Goal: Task Accomplishment & Management: Manage account settings

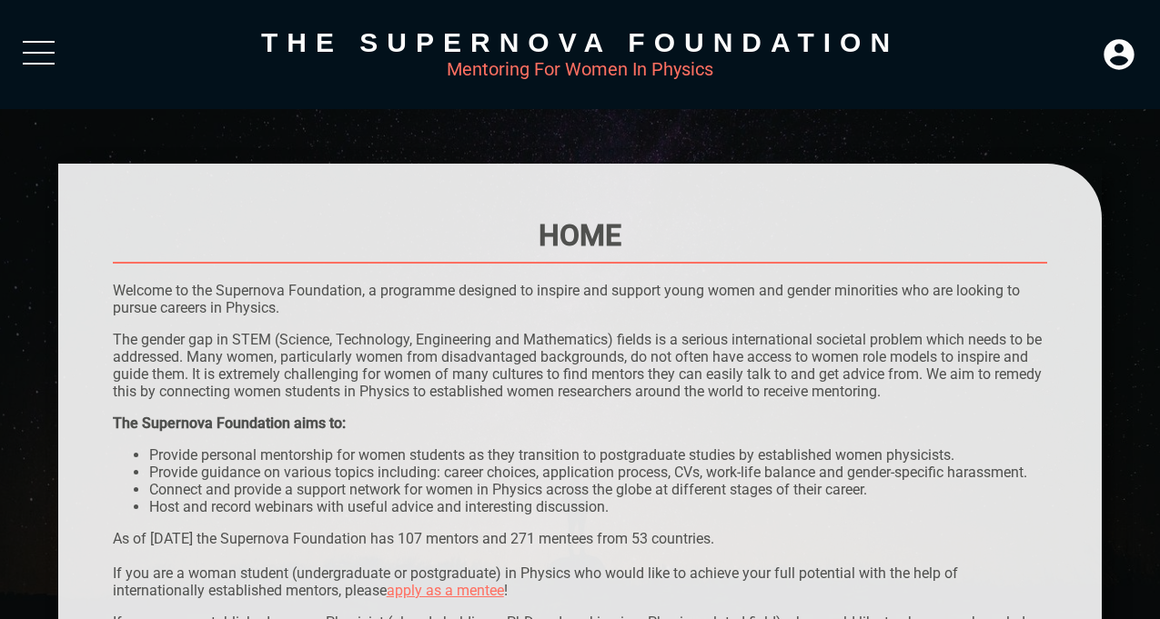
click at [44, 44] on div at bounding box center [39, 57] width 32 height 33
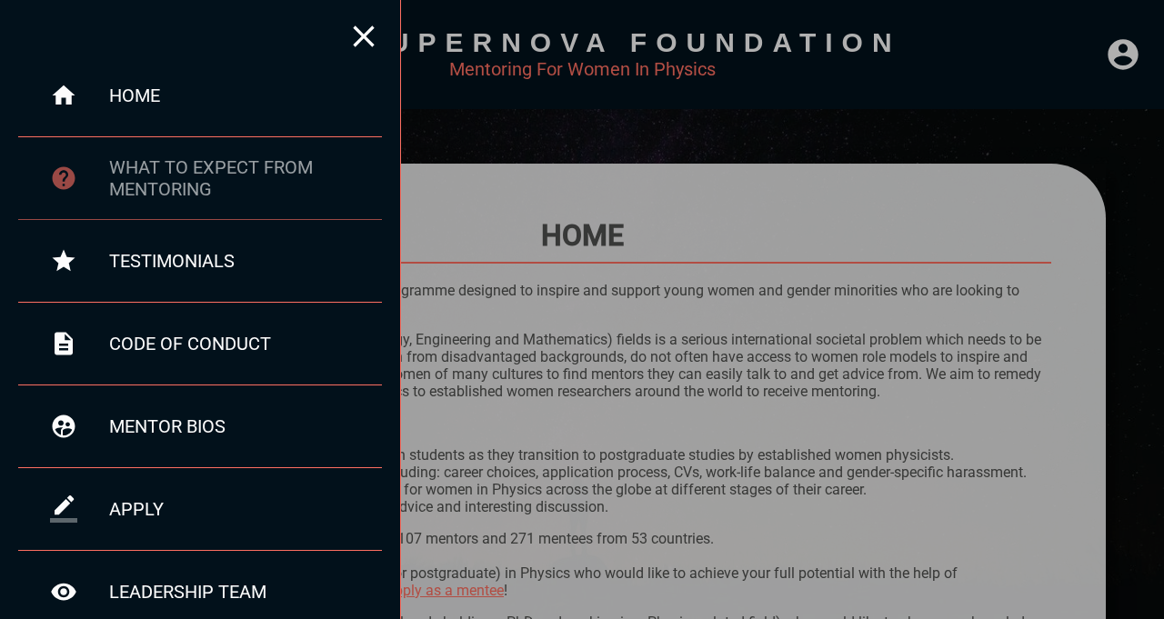
click at [158, 202] on div "what to expect from mentoring" at bounding box center [200, 178] width 364 height 83
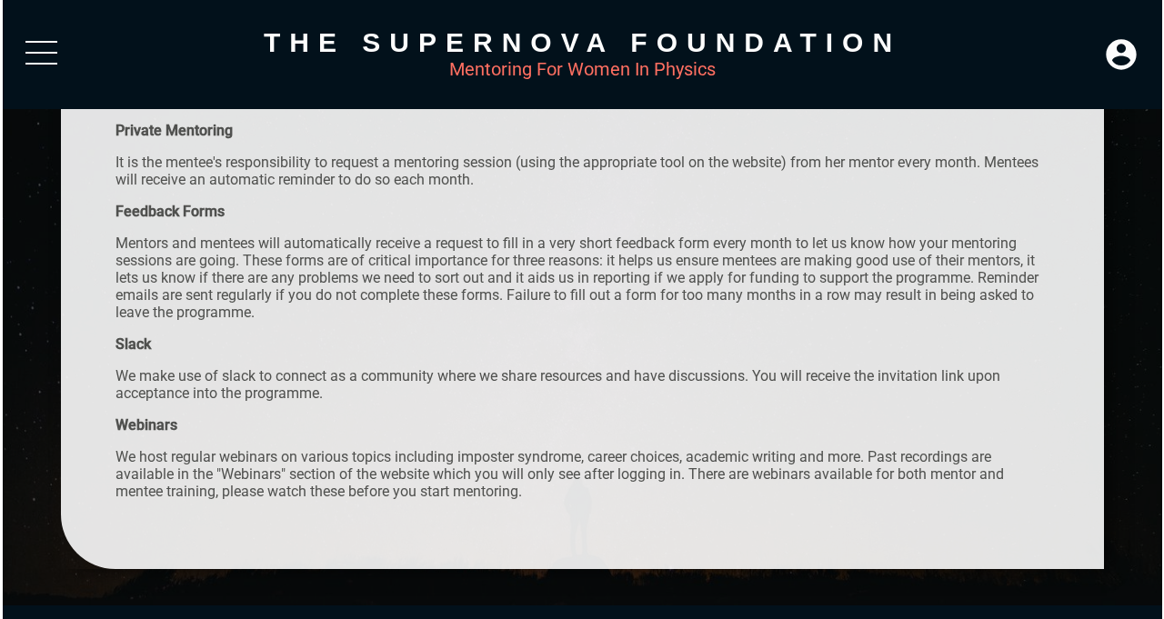
scroll to position [680, 0]
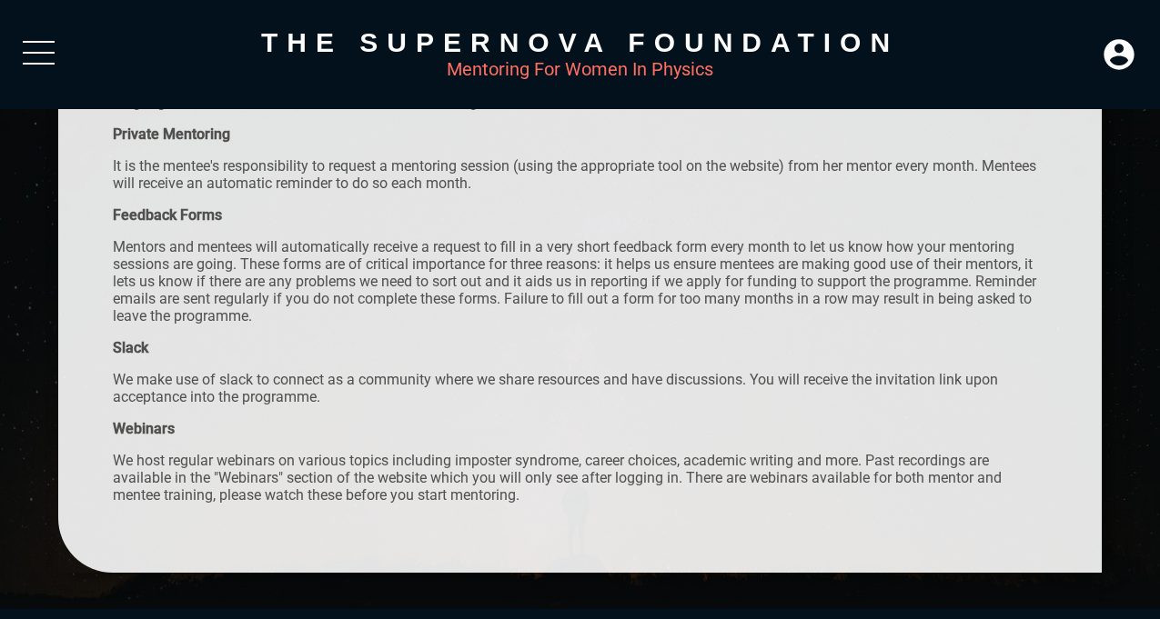
click at [45, 41] on div at bounding box center [39, 42] width 32 height 2
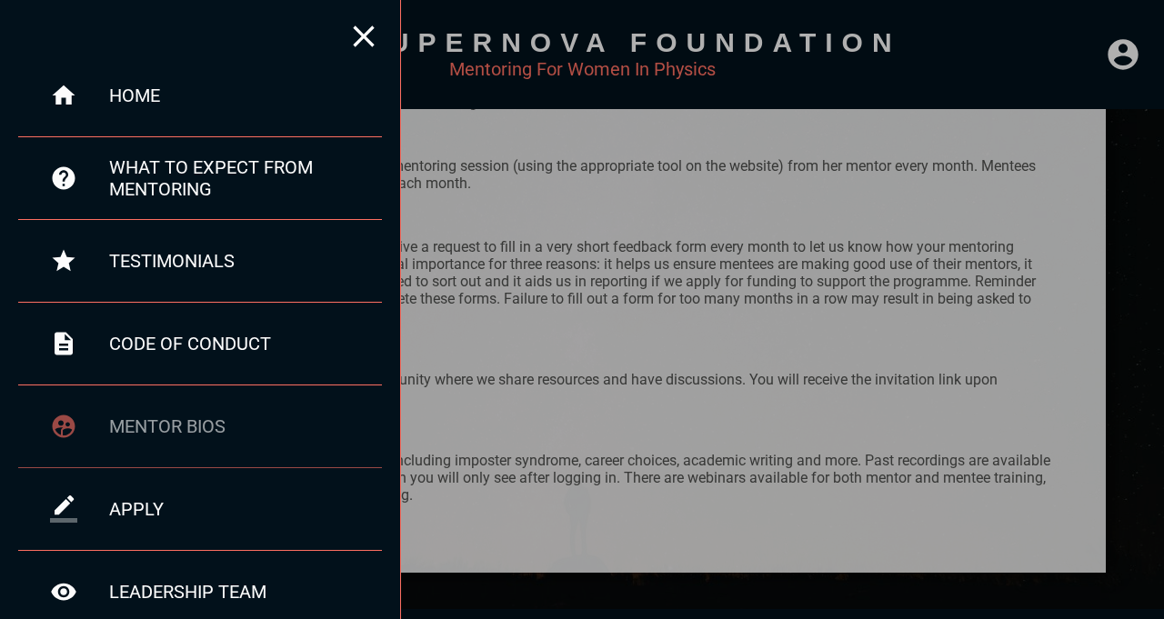
click at [182, 437] on div "mentor bios" at bounding box center [200, 427] width 364 height 83
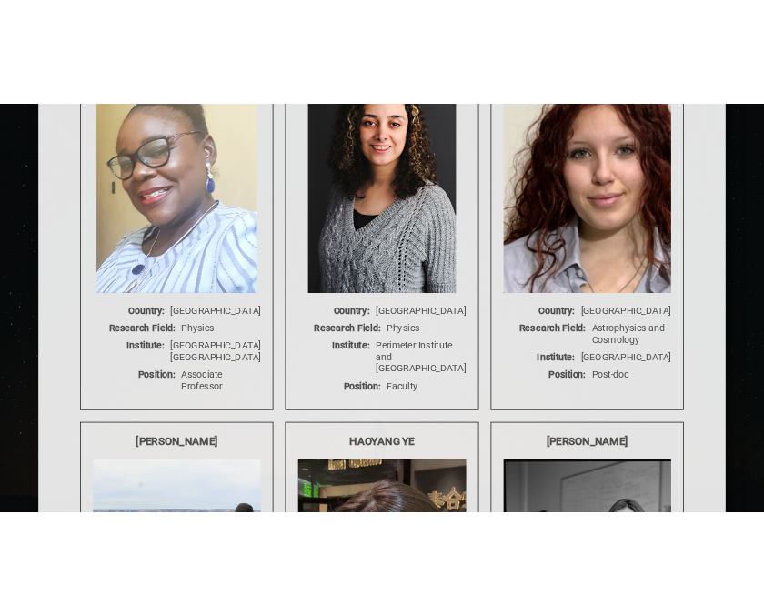
scroll to position [6601, 0]
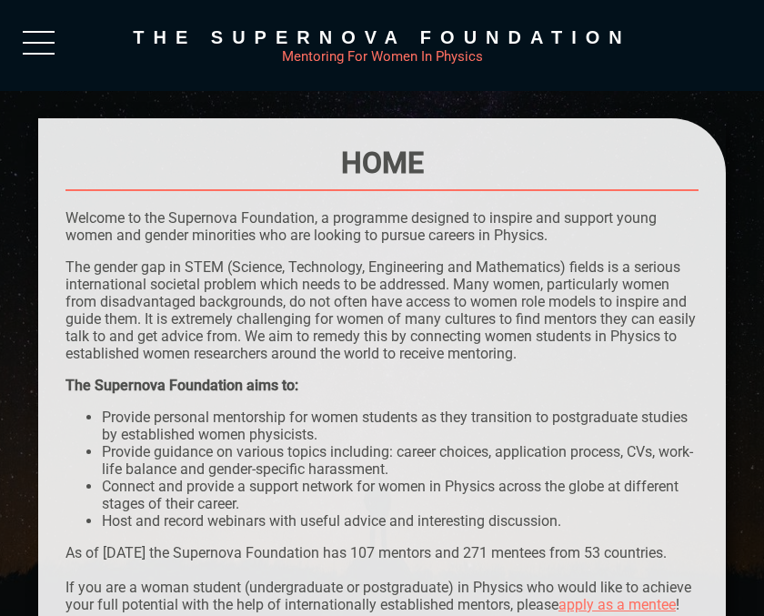
click at [48, 22] on div "The Supernova Foundation Mentoring For Women In Physics" at bounding box center [382, 45] width 764 height 91
click at [48, 37] on div at bounding box center [39, 47] width 32 height 33
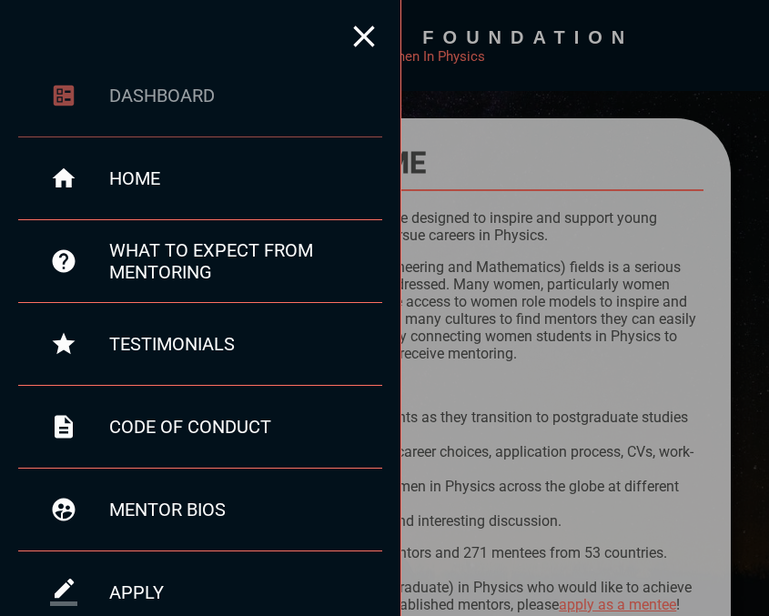
click at [213, 98] on div "dashboard" at bounding box center [245, 96] width 273 height 22
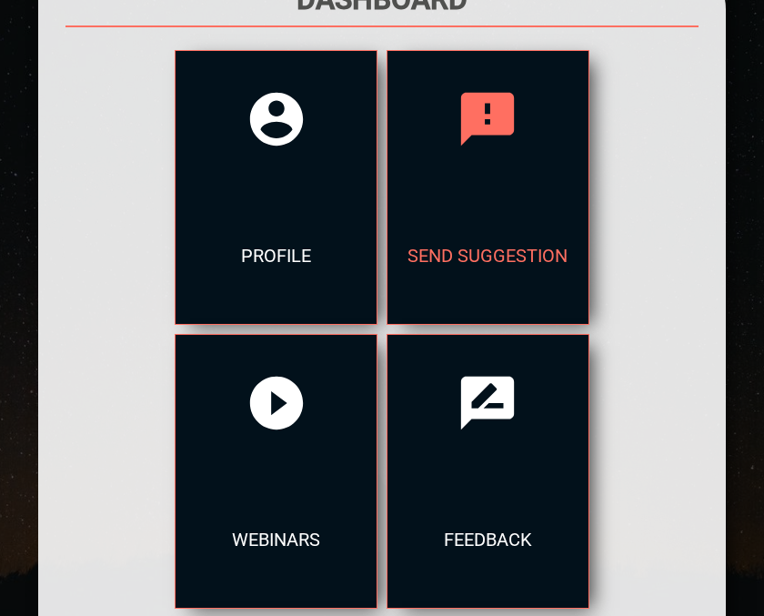
scroll to position [177, 0]
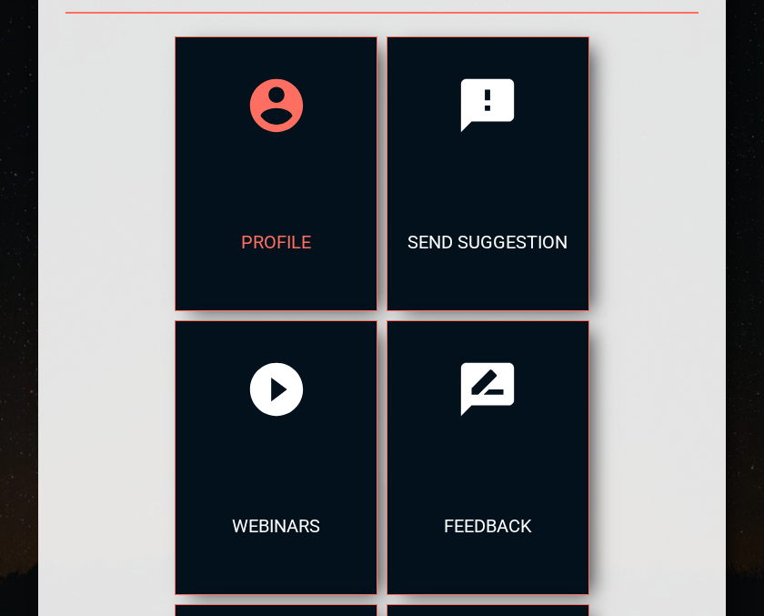
click at [221, 206] on div "profile" at bounding box center [276, 242] width 201 height 136
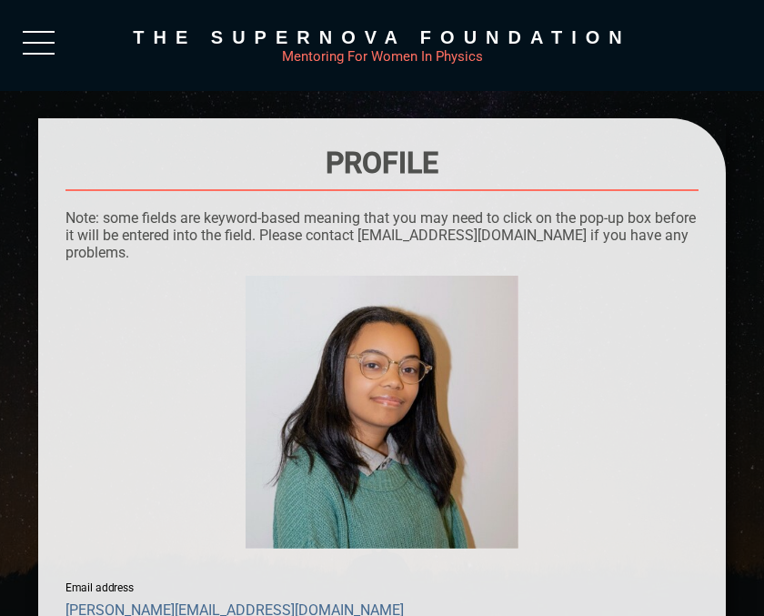
click at [36, 43] on div at bounding box center [39, 43] width 32 height 2
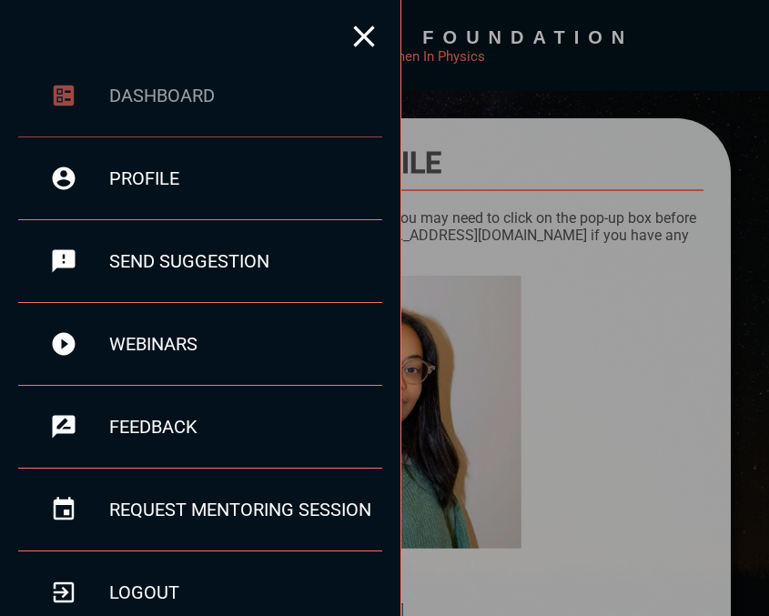
click at [159, 112] on div "dashboard" at bounding box center [200, 96] width 364 height 83
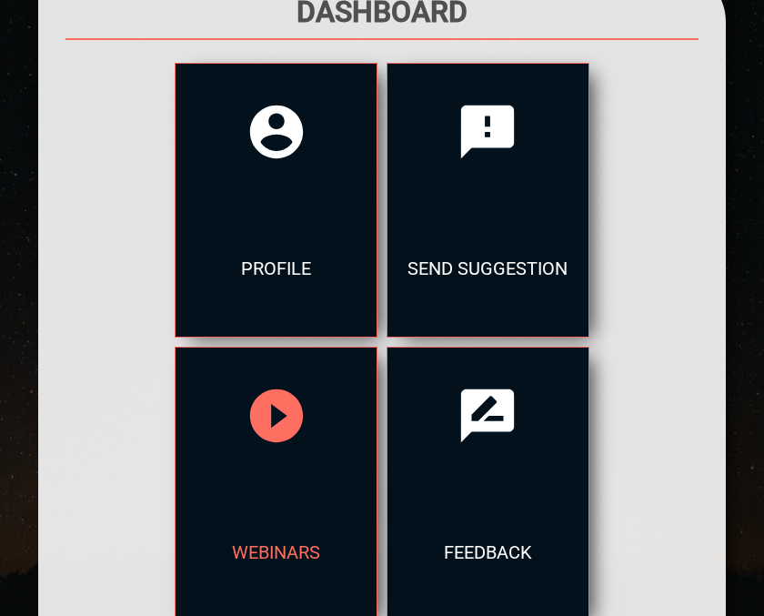
scroll to position [186, 0]
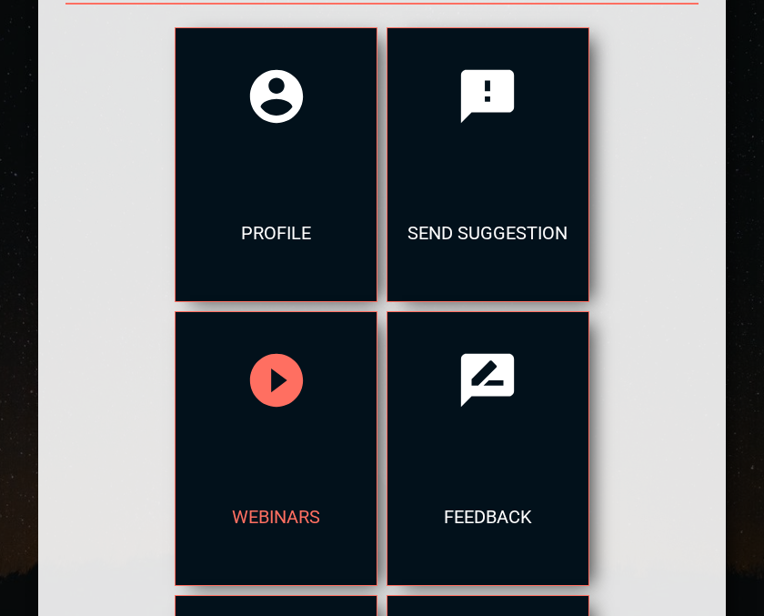
click at [377, 448] on div "webinars" at bounding box center [276, 516] width 201 height 136
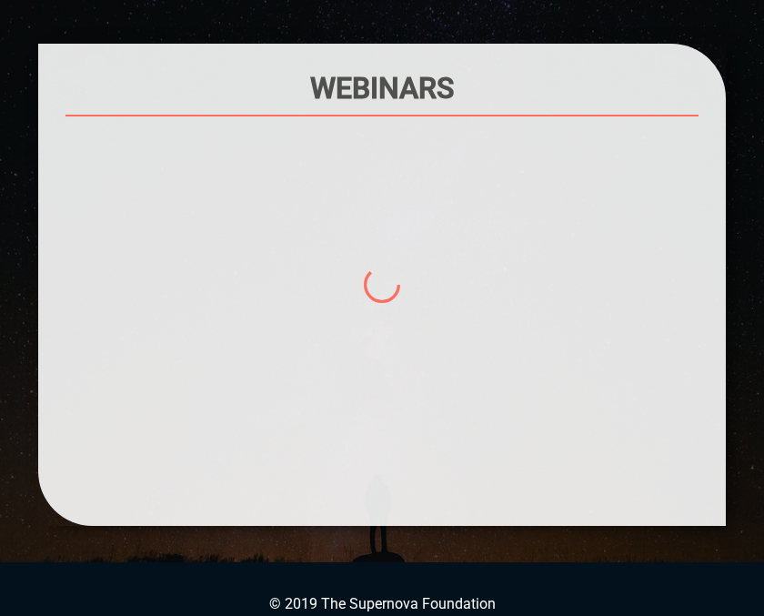
scroll to position [99, 0]
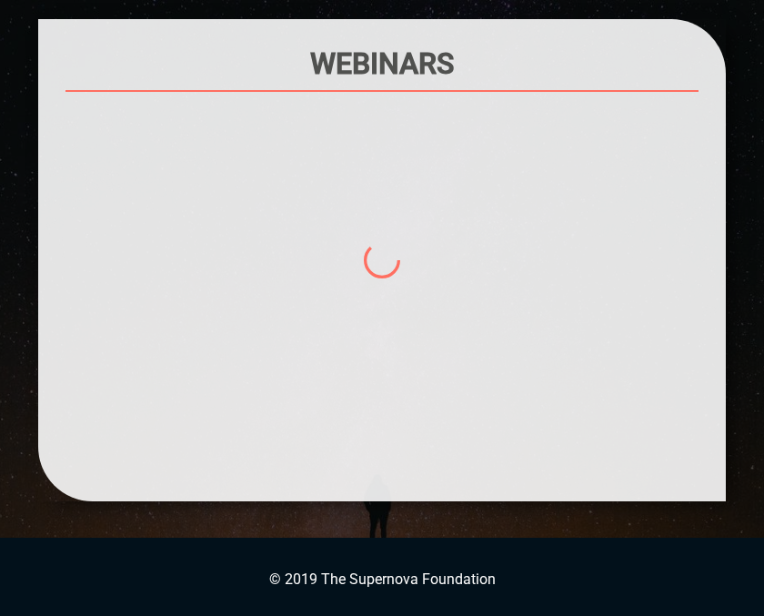
click at [588, 302] on div at bounding box center [381, 292] width 633 height 364
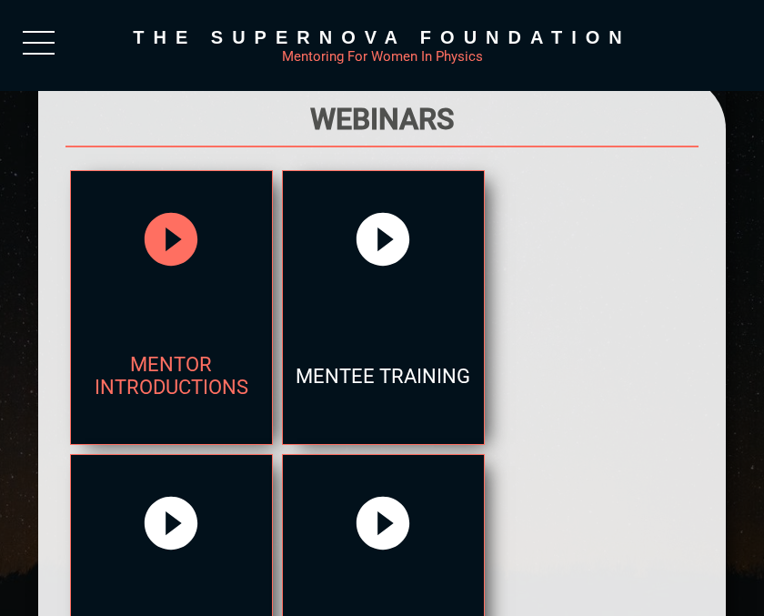
scroll to position [0, 0]
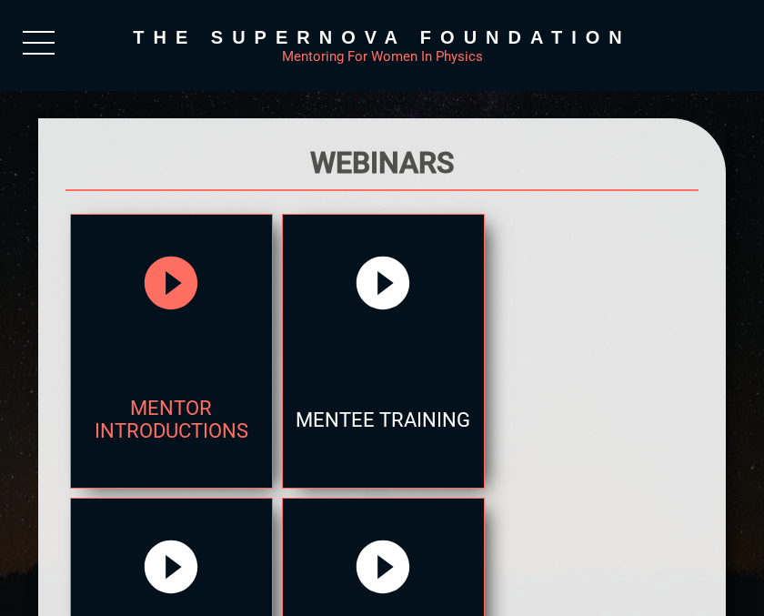
click at [179, 320] on div at bounding box center [171, 283] width 201 height 136
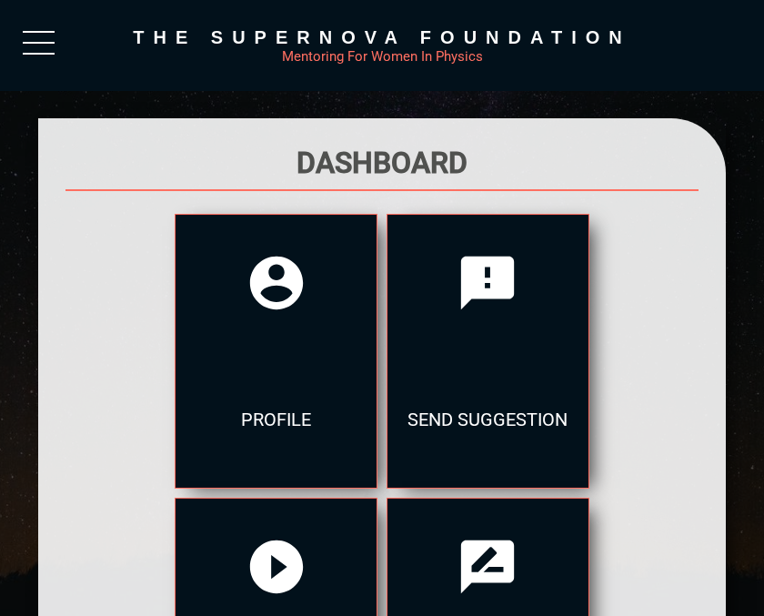
click at [38, 53] on div at bounding box center [39, 54] width 32 height 2
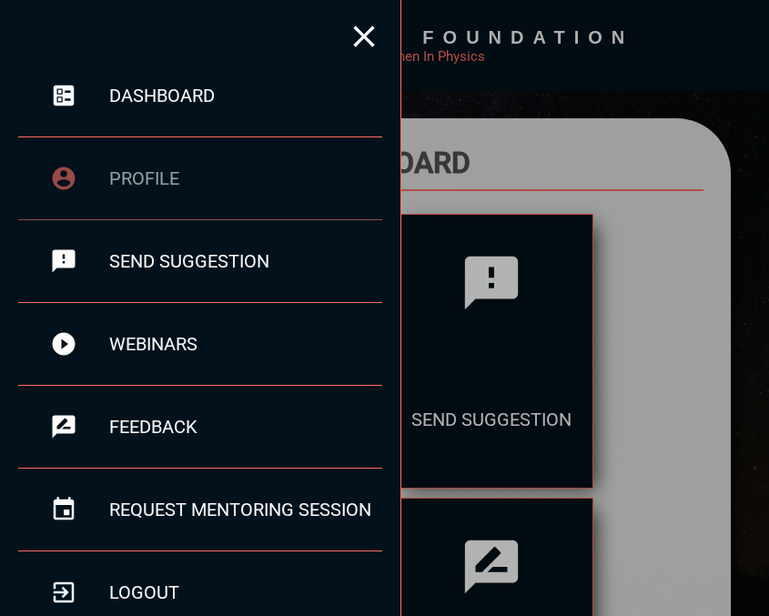
click at [86, 178] on div at bounding box center [63, 178] width 91 height 27
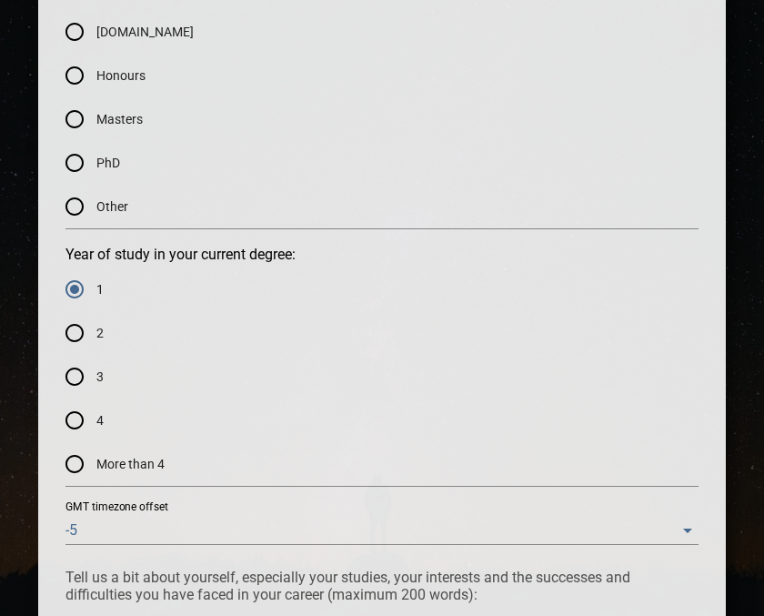
scroll to position [1435, 0]
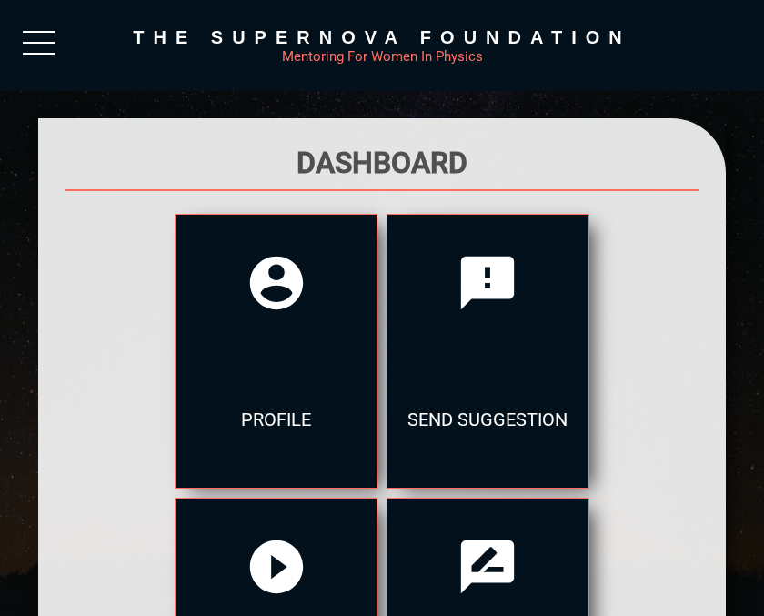
click at [31, 23] on div "The Supernova Foundation Mentoring For Women In Physics" at bounding box center [382, 45] width 764 height 91
click at [36, 36] on div at bounding box center [39, 47] width 32 height 33
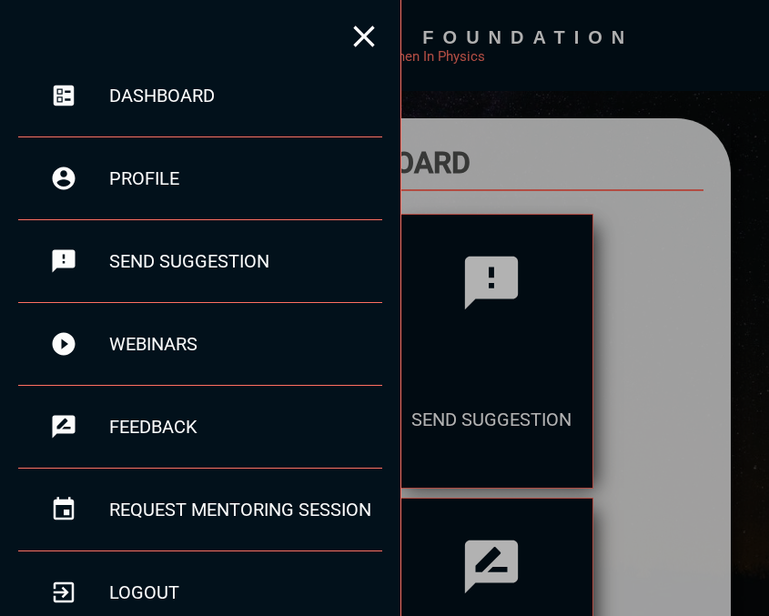
click at [442, 138] on div at bounding box center [384, 308] width 769 height 616
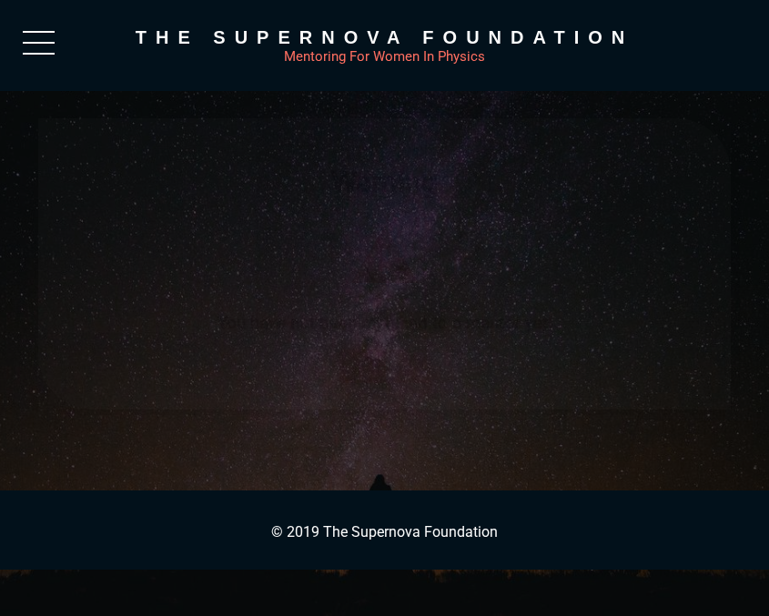
click at [392, 374] on span "OK" at bounding box center [385, 366] width 62 height 23
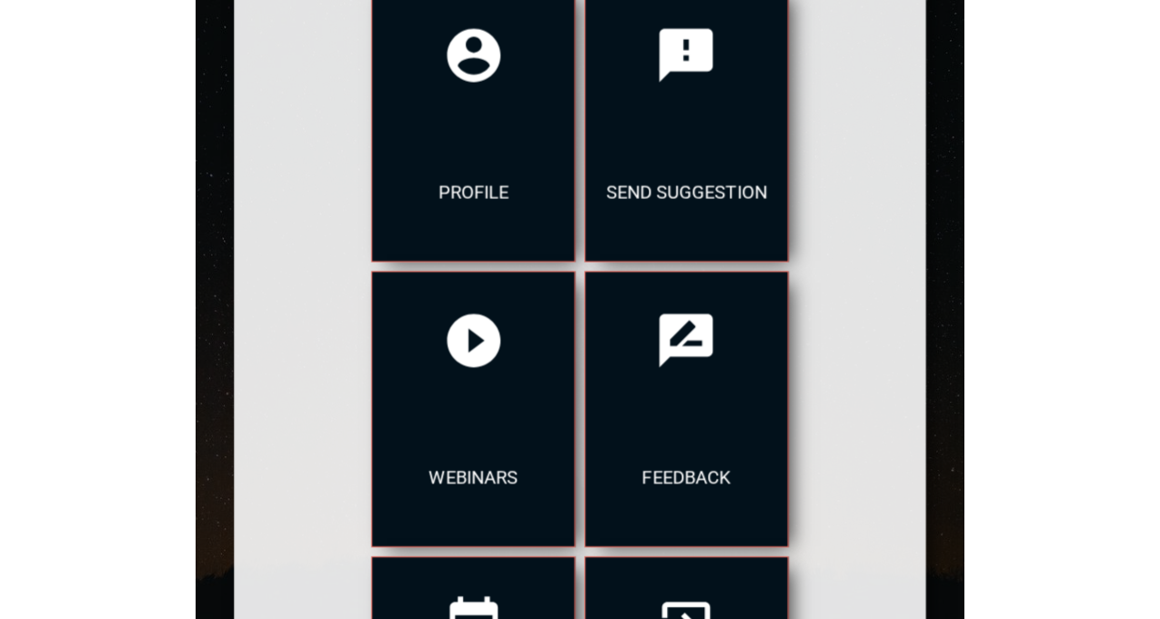
scroll to position [253, 0]
